Goal: Task Accomplishment & Management: Manage account settings

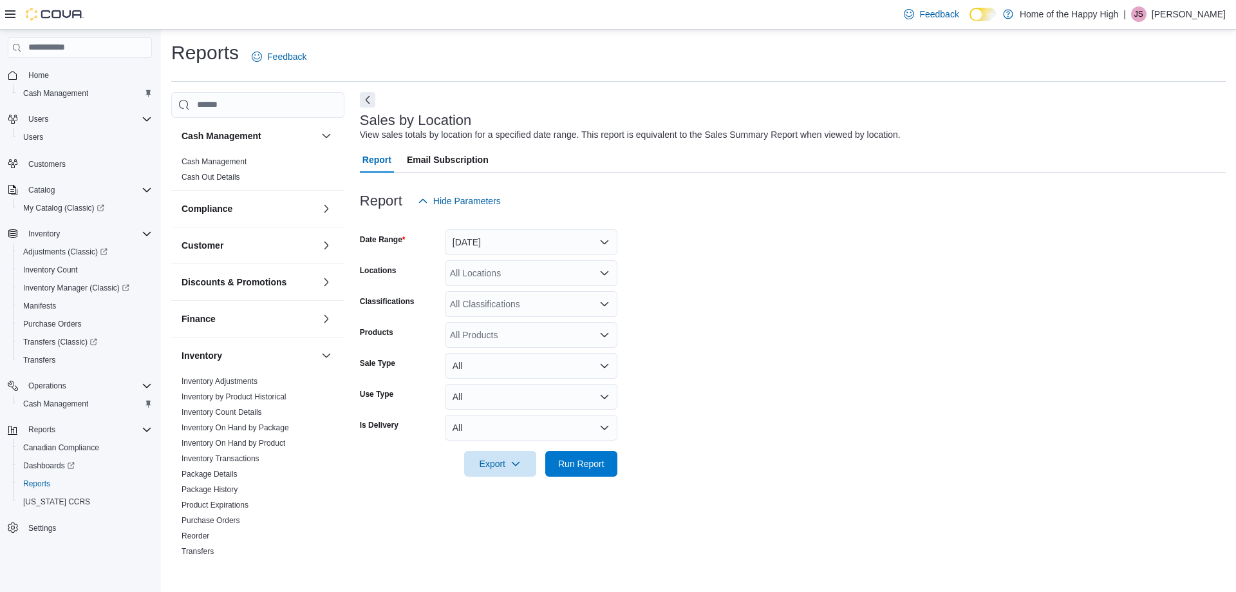
click at [1184, 16] on p "Jessica Semple" at bounding box center [1188, 13] width 74 height 15
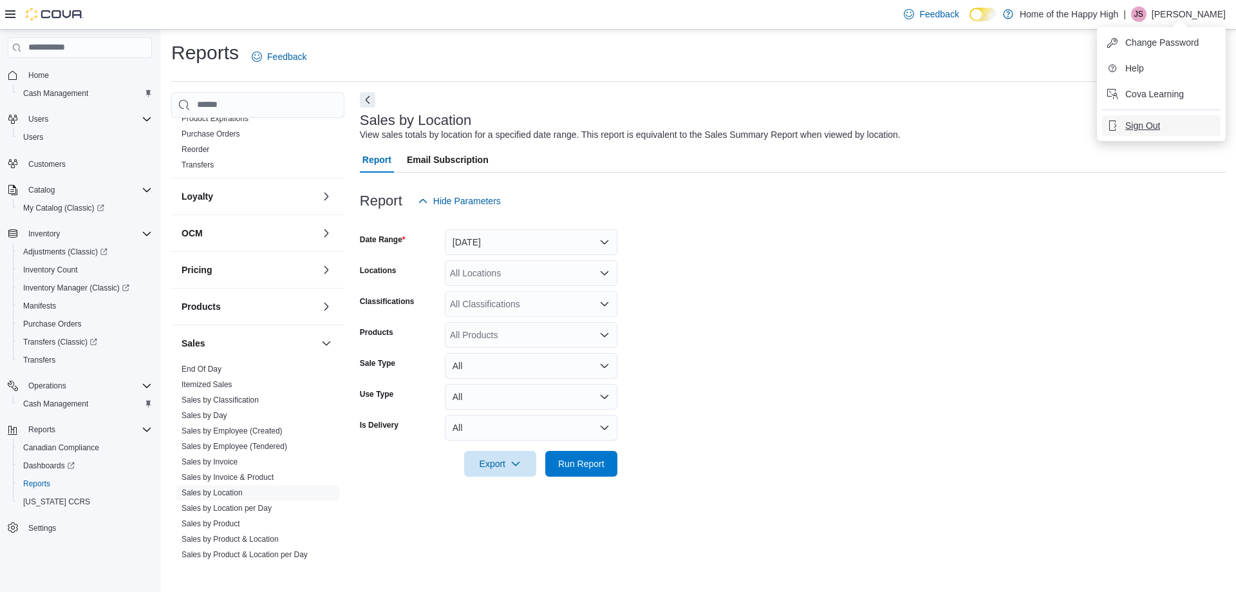
click at [1140, 121] on span "Sign Out" at bounding box center [1142, 125] width 35 height 13
